Goal: Transaction & Acquisition: Purchase product/service

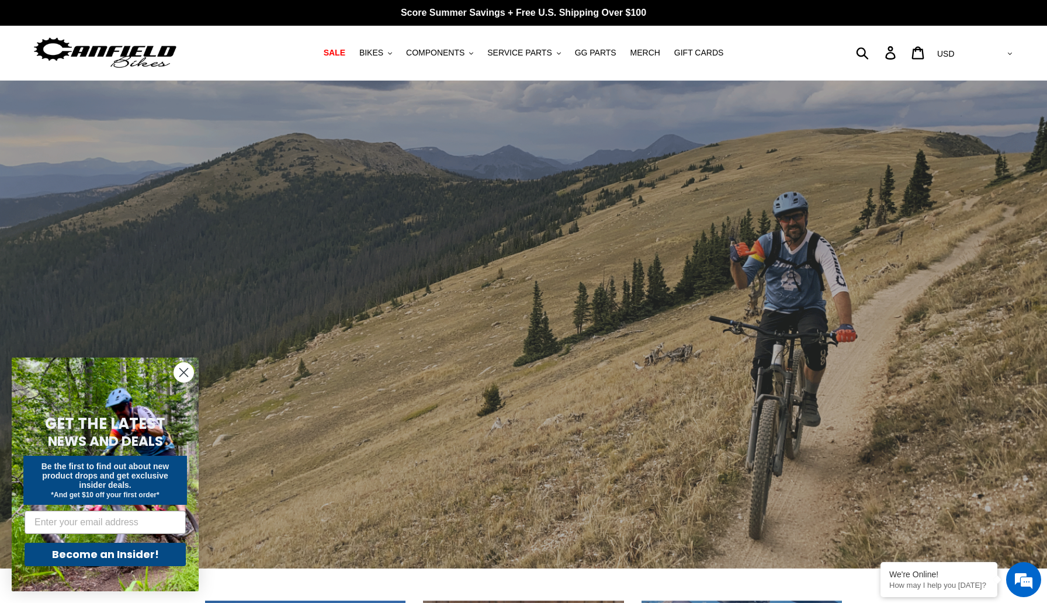
click at [179, 371] on circle "Close dialog" at bounding box center [183, 372] width 19 height 19
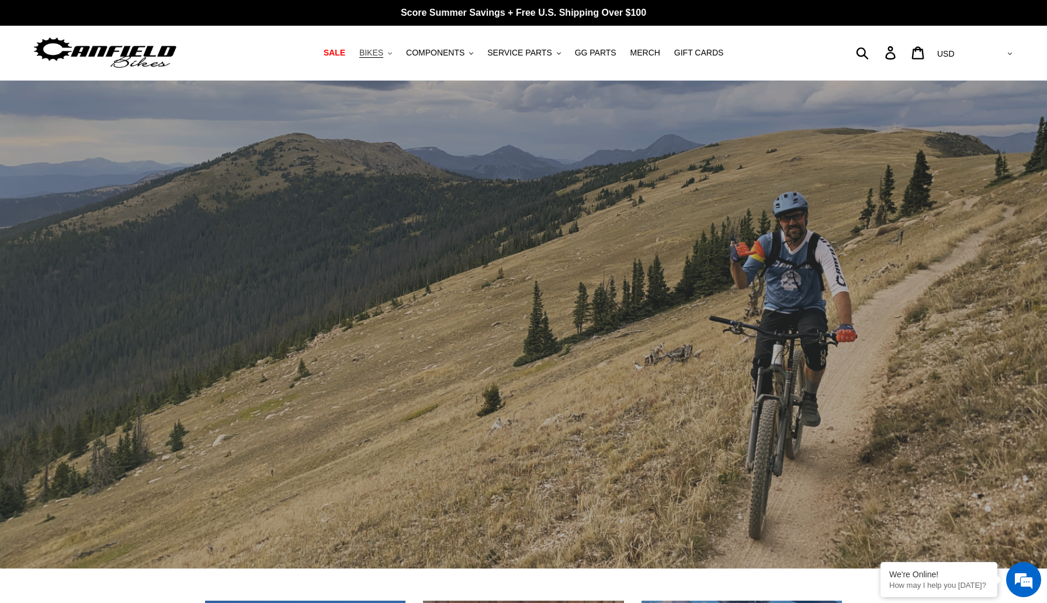
click at [383, 53] on span "BIKES" at bounding box center [371, 53] width 24 height 10
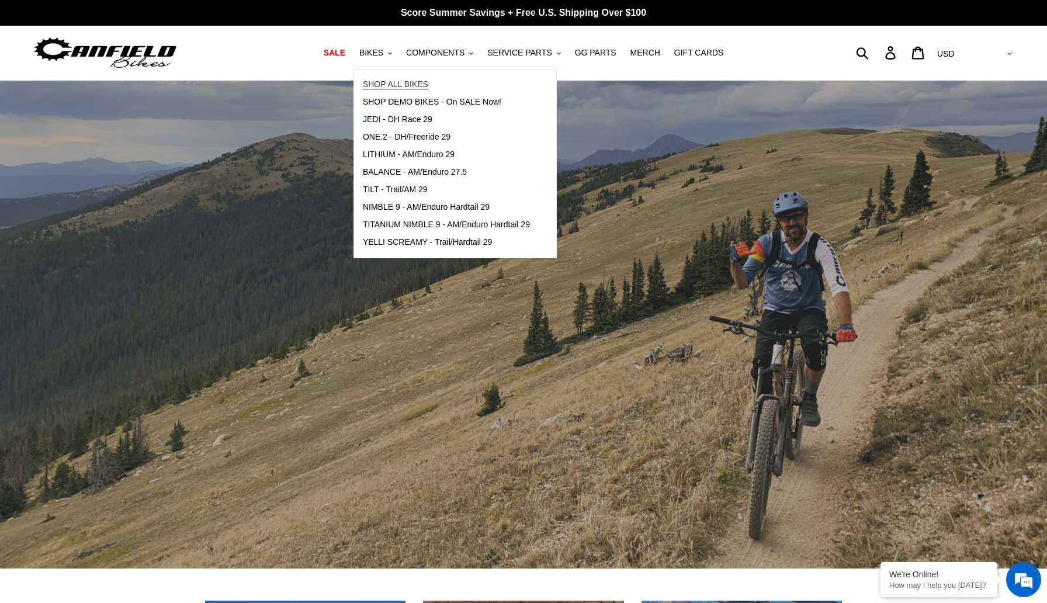
click at [386, 78] on link "SHOP ALL BIKES" at bounding box center [446, 85] width 185 height 18
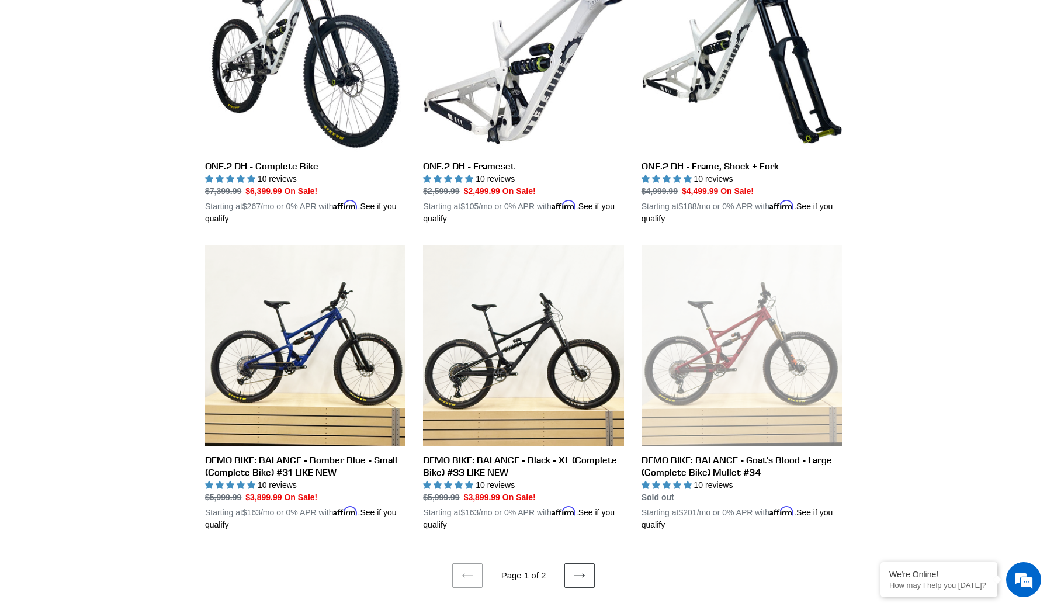
scroll to position [2150, 0]
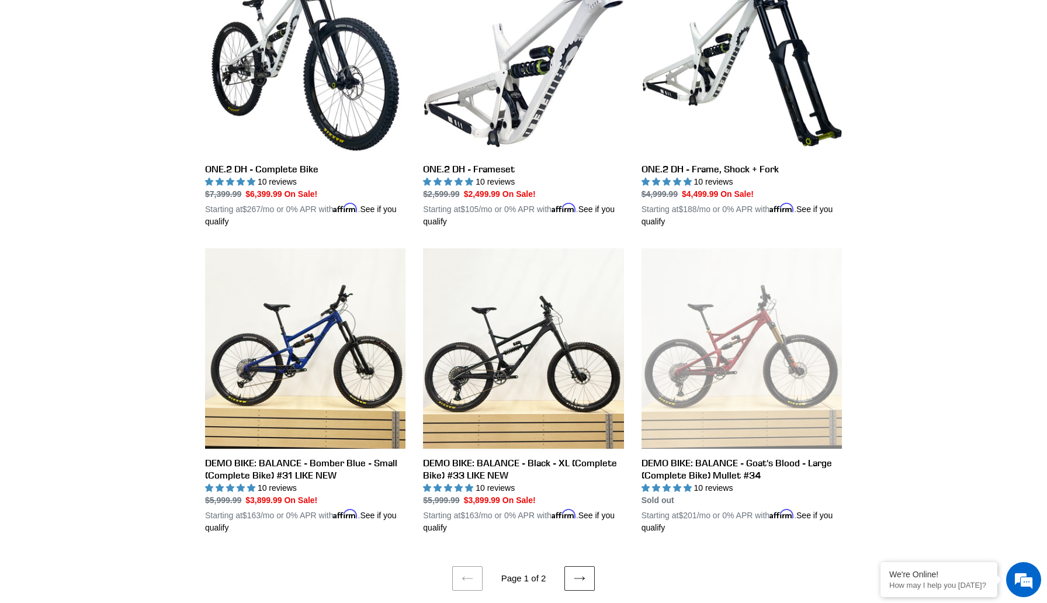
click at [575, 574] on icon at bounding box center [580, 578] width 12 height 12
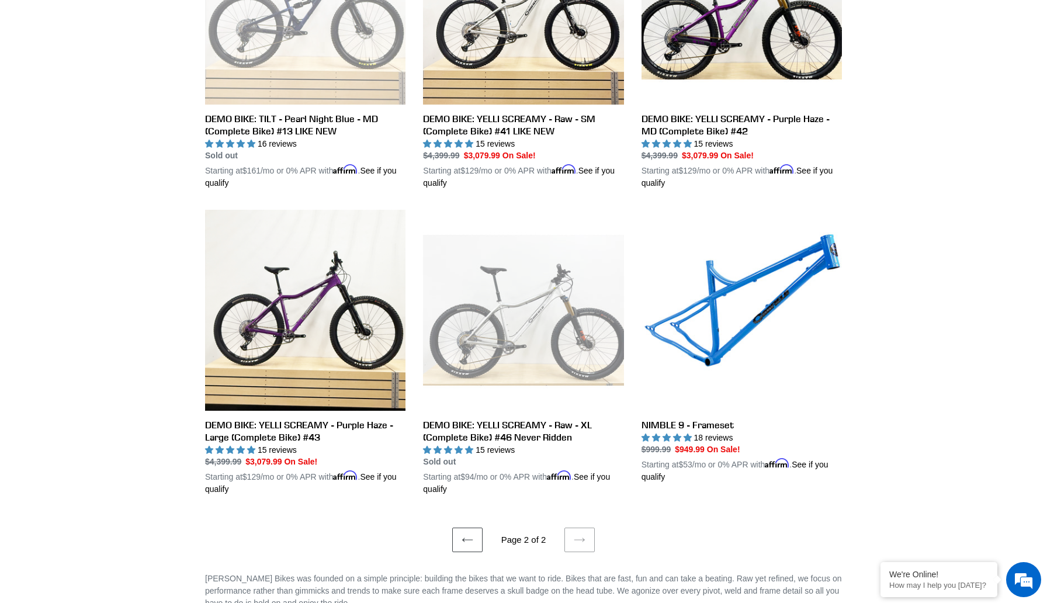
scroll to position [1051, 0]
